Goal: Navigation & Orientation: Find specific page/section

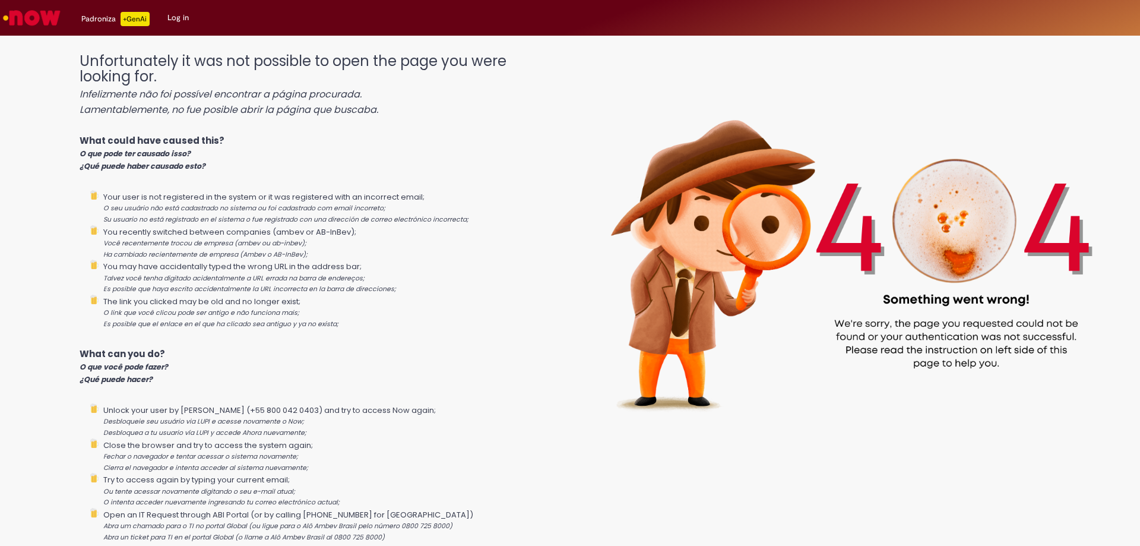
click at [53, 20] on img "Go to homepage" at bounding box center [31, 18] width 61 height 24
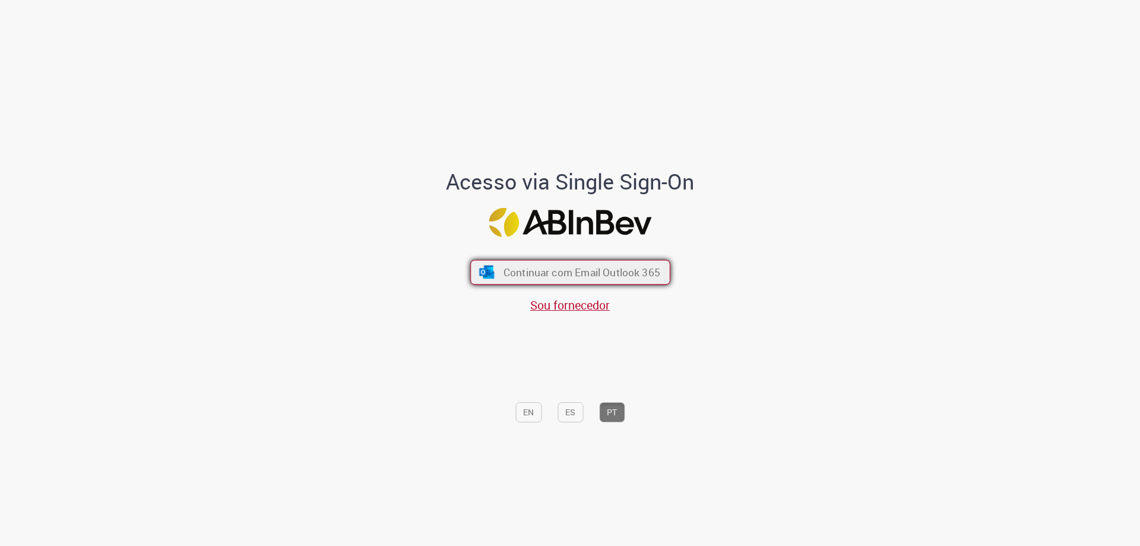
click at [543, 268] on span "Continuar com Email Outlook 365" at bounding box center [581, 272] width 157 height 14
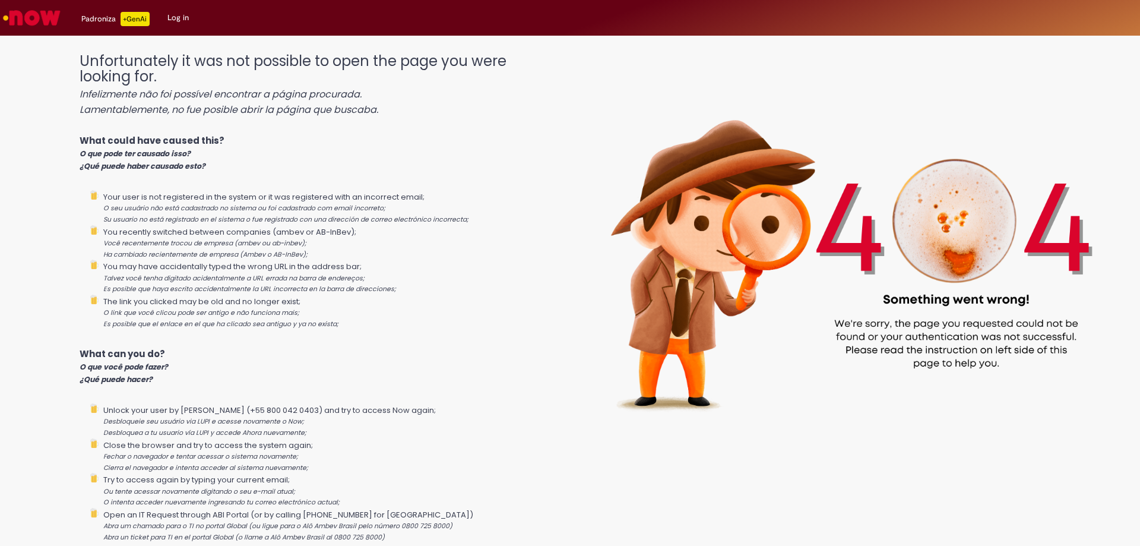
click at [87, 12] on div "Padroniza +GenAi" at bounding box center [115, 19] width 68 height 14
click at [170, 15] on link "Log in" at bounding box center [178, 18] width 39 height 36
